Goal: Task Accomplishment & Management: Complete application form

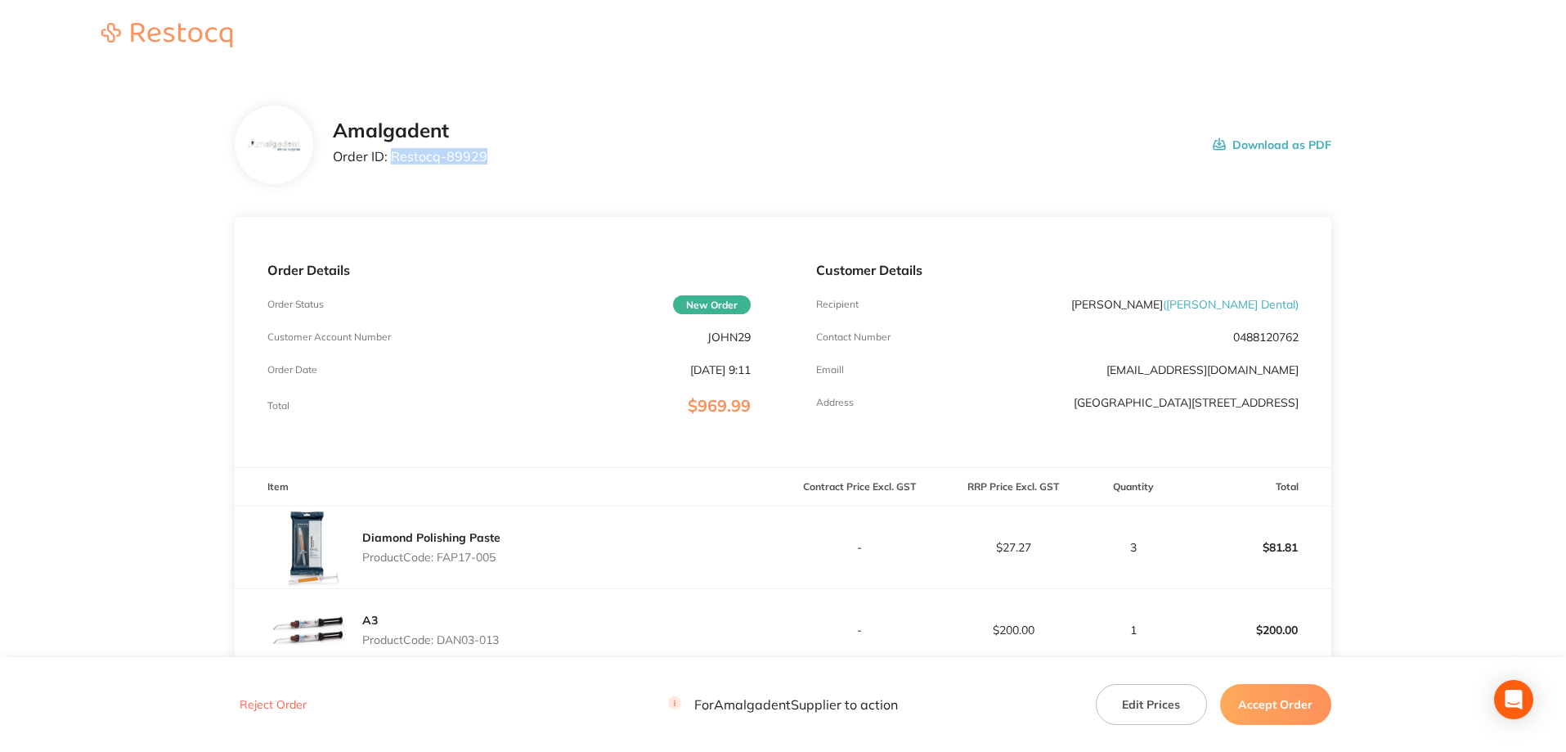
drag, startPoint x: 493, startPoint y: 152, endPoint x: 393, endPoint y: 145, distance: 100.9
click at [393, 145] on div "Amalgadent Order ID: Restocq- 89929 Download as PDF" at bounding box center [832, 144] width 999 height 51
copy p "Restocq- 89929"
click at [141, 272] on main "Amalgadent Order ID: Restocq- 89929 Download as PDF Order Details Order Status …" at bounding box center [783, 557] width 1566 height 968
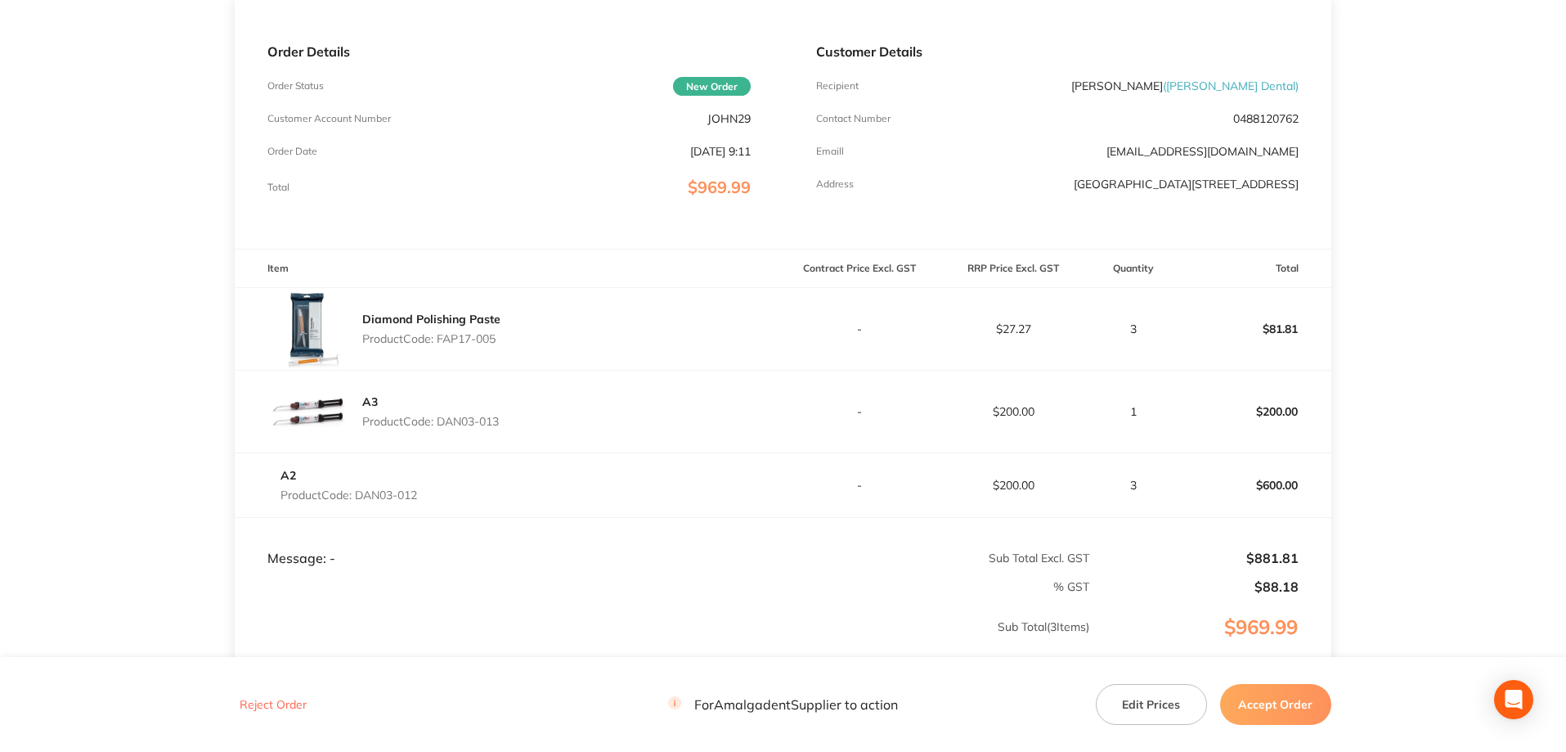
drag, startPoint x: 508, startPoint y: 345, endPoint x: 455, endPoint y: 345, distance: 53.2
click at [441, 348] on div "Diamond Polishing Paste Product Code: FAP17-005" at bounding box center [509, 329] width 548 height 82
copy p "FAP17-005"
click at [154, 247] on main "Amalgadent Order ID: Restocq- 89929 Download as PDF Order Details Order Status …" at bounding box center [783, 338] width 1566 height 968
click at [1429, 214] on main "Amalgadent Order ID: Restocq- 89929 Download as PDF Order Details Order Status …" at bounding box center [783, 338] width 1566 height 968
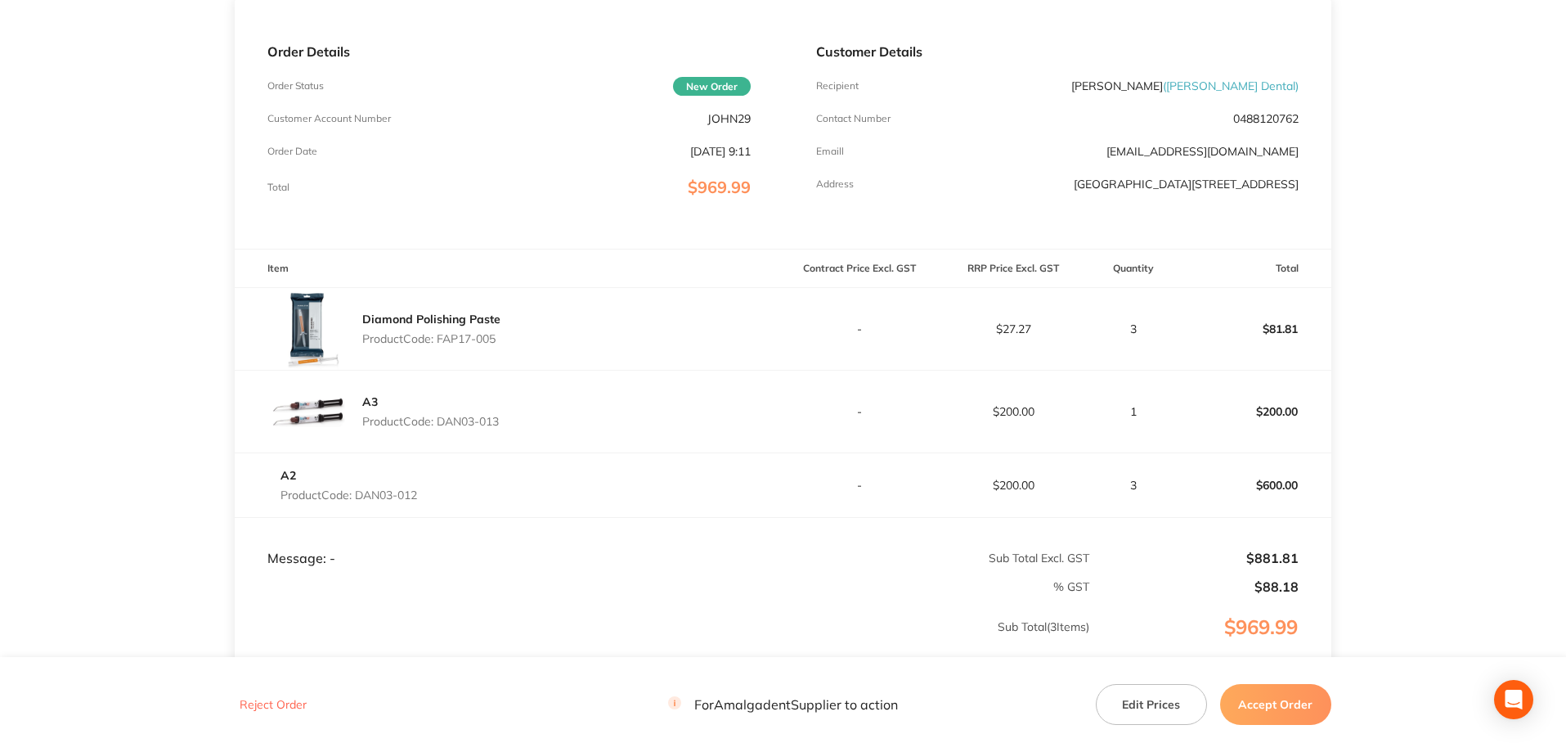
drag, startPoint x: 516, startPoint y: 427, endPoint x: 442, endPoint y: 429, distance: 74.5
click at [442, 429] on div "A3 Product Code: DAN03-013" at bounding box center [509, 411] width 548 height 82
copy p "DAN03-013"
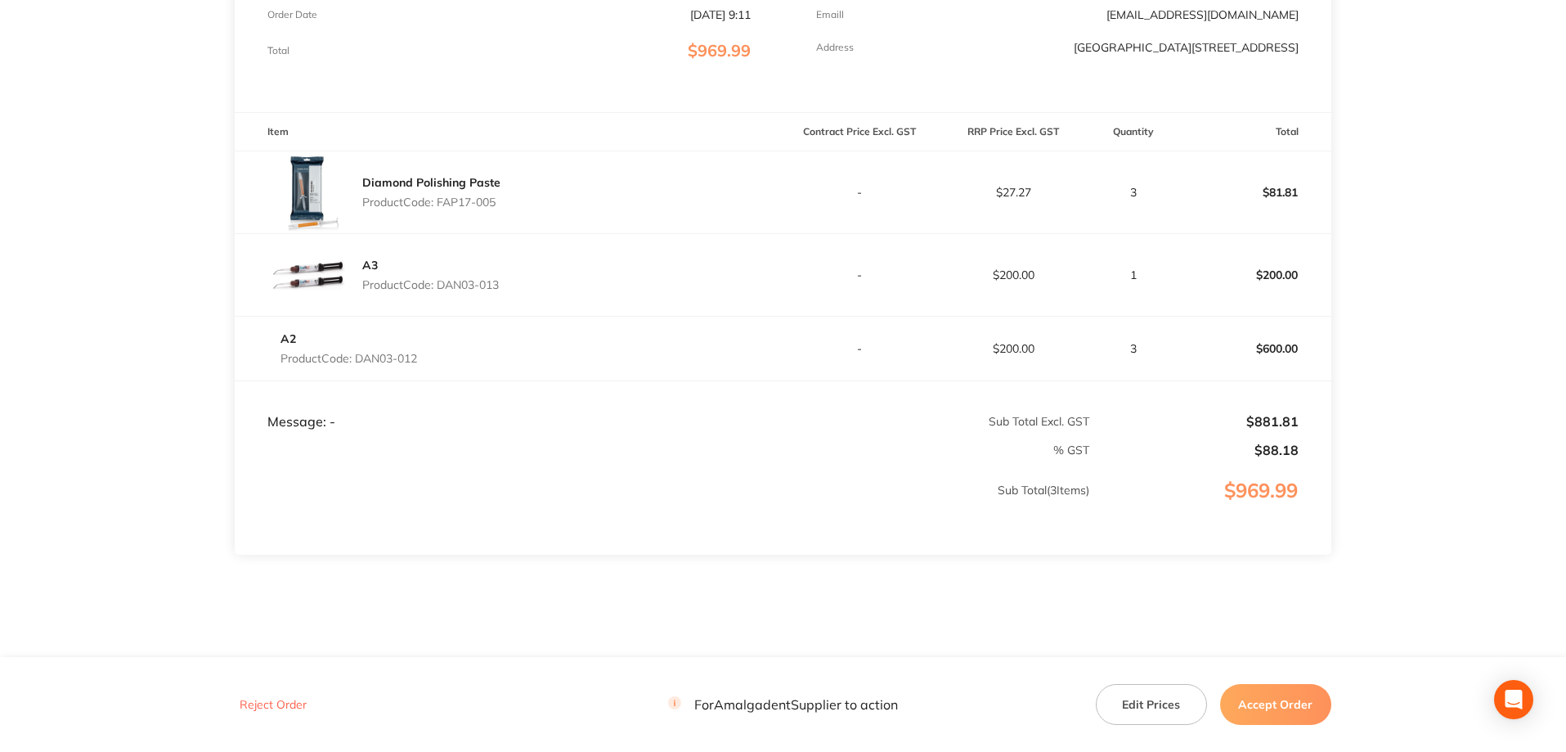
scroll to position [391, 0]
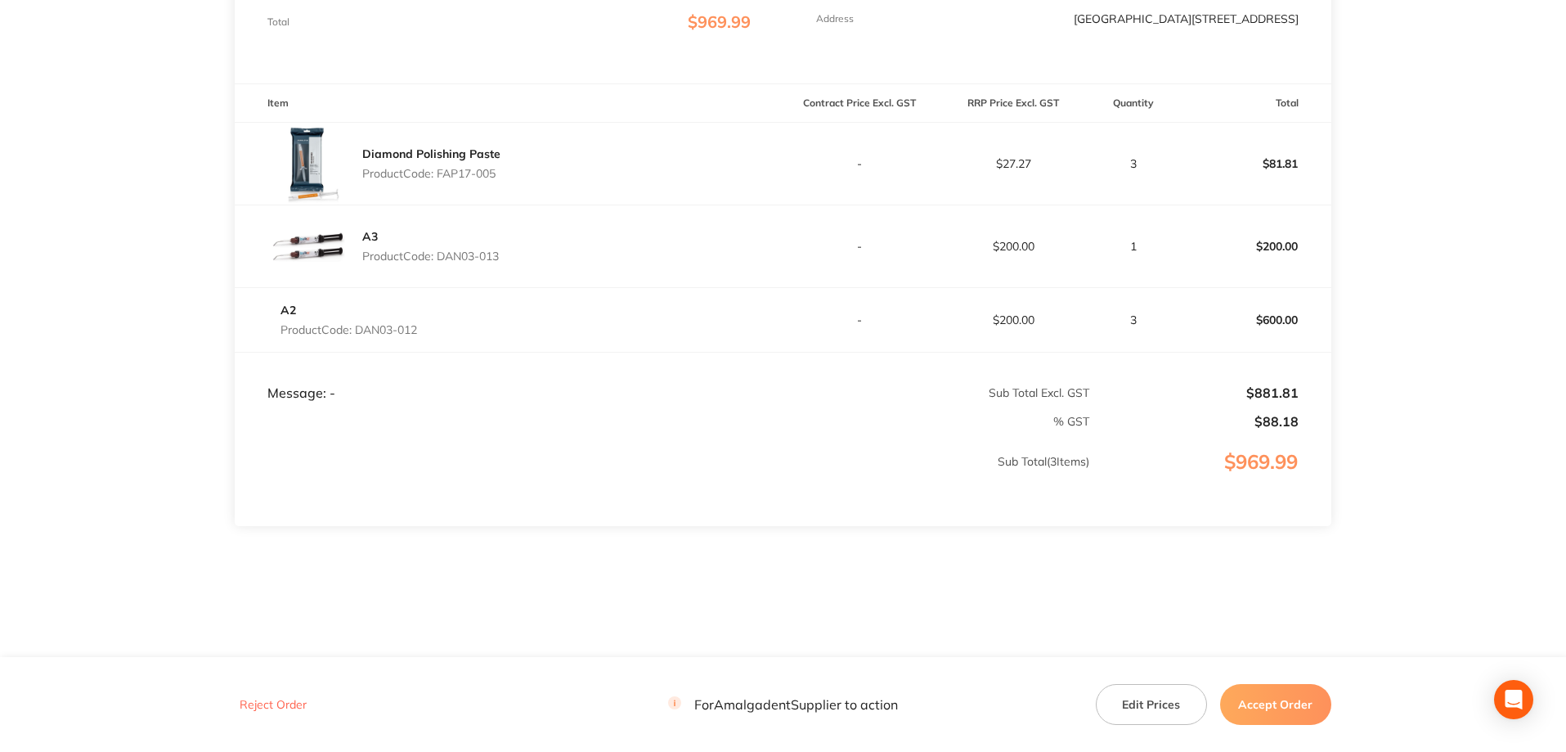
click at [168, 361] on main "Amalgadent Order ID: Restocq- 89929 Download as PDF Order Details Order Status …" at bounding box center [783, 173] width 1566 height 968
drag, startPoint x: 435, startPoint y: 332, endPoint x: 362, endPoint y: 330, distance: 73.6
click at [362, 330] on div "A2 Product Code: DAN03-012" at bounding box center [509, 320] width 548 height 46
copy p "DAN03-012"
click at [1296, 706] on button "Accept Order" at bounding box center [1275, 704] width 111 height 41
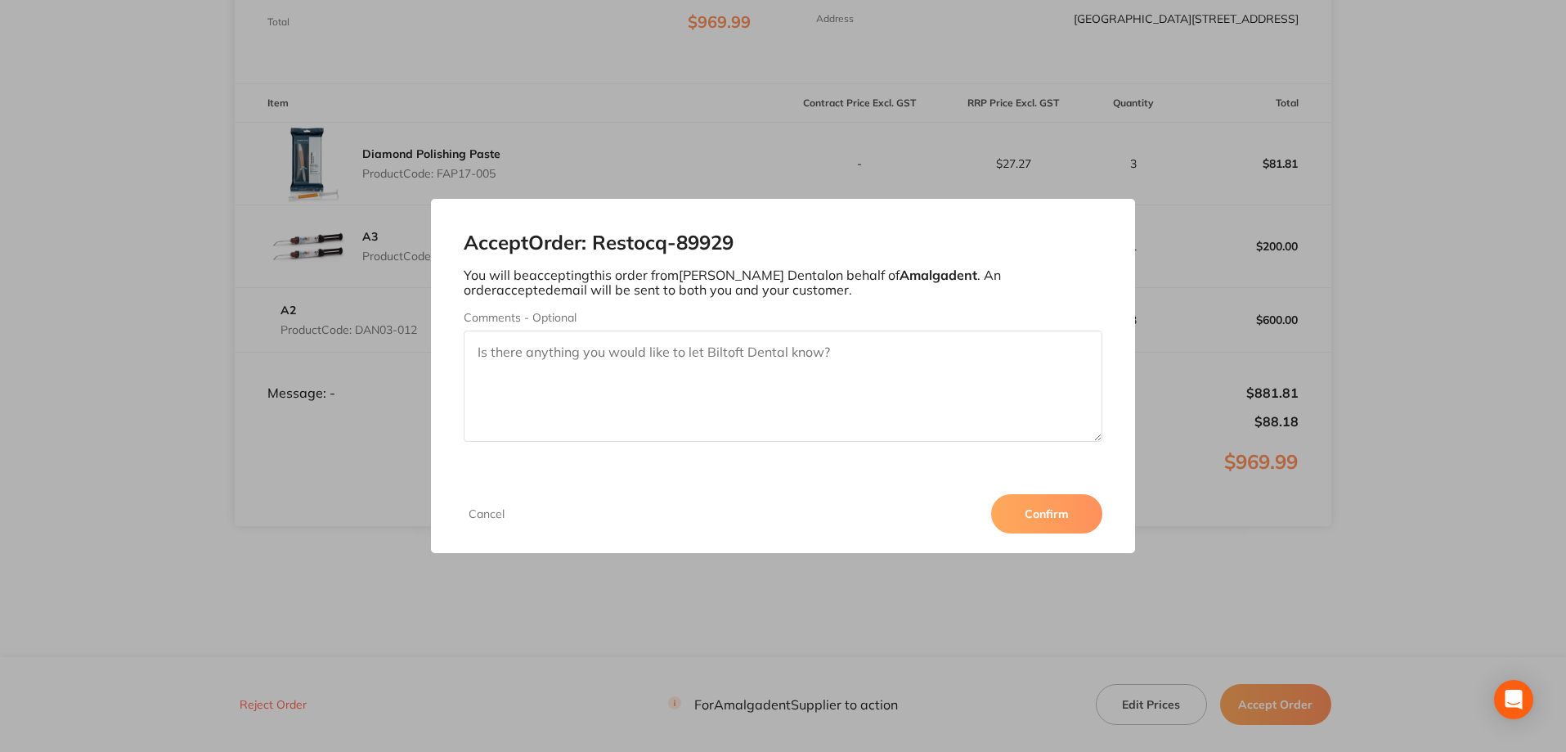
click at [1067, 514] on button "Confirm" at bounding box center [1046, 513] width 111 height 39
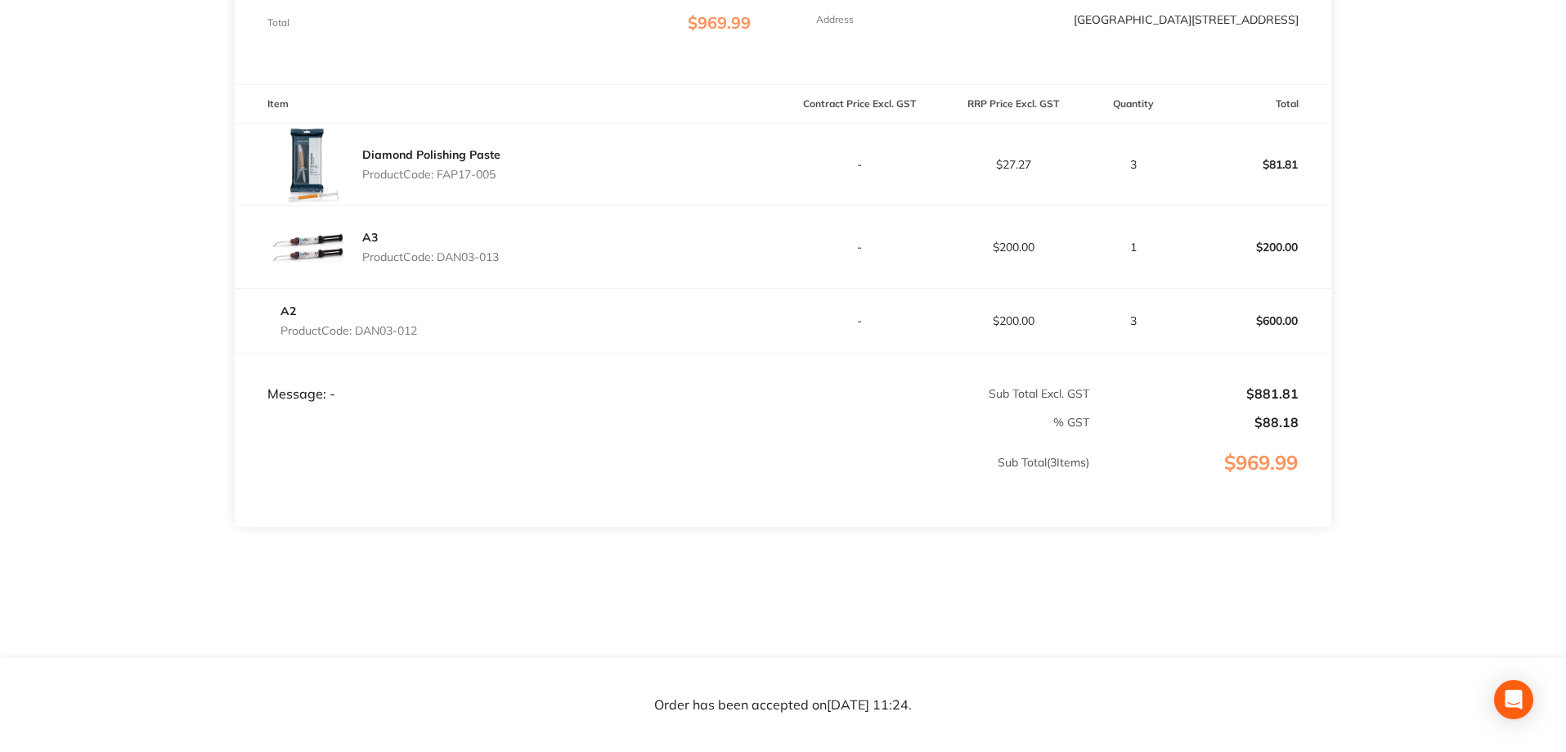
scroll to position [0, 0]
